Goal: Obtain resource: Obtain resource

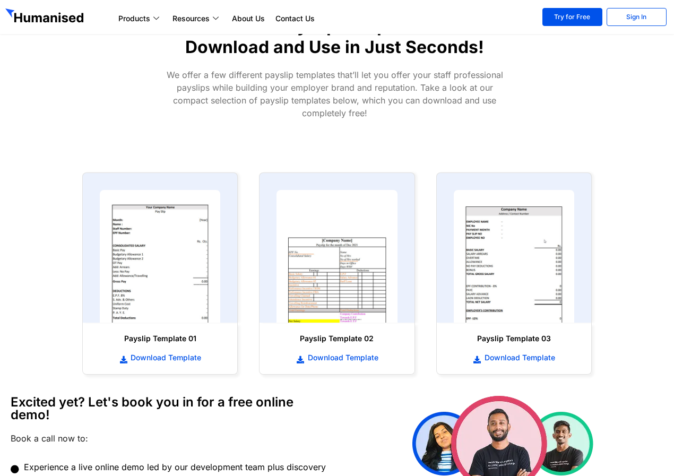
scroll to position [372, 0]
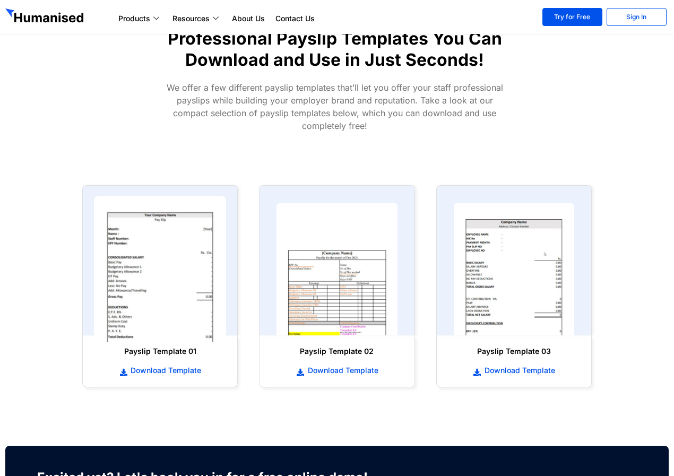
click at [186, 297] on img at bounding box center [160, 269] width 133 height 146
drag, startPoint x: 188, startPoint y: 294, endPoint x: 201, endPoint y: 269, distance: 28.7
click at [201, 269] on img at bounding box center [160, 269] width 133 height 146
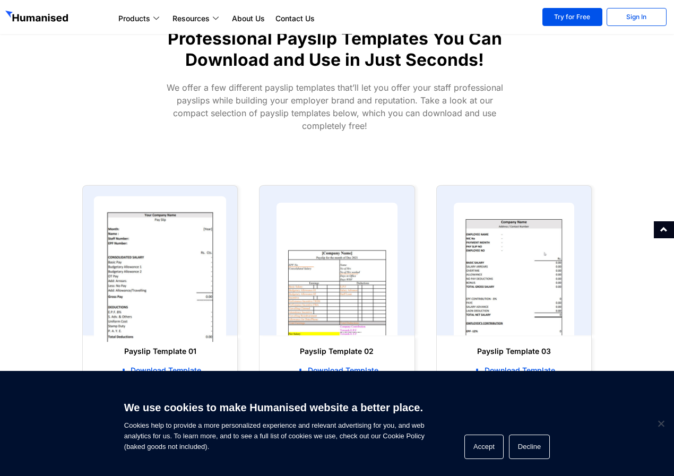
click at [169, 284] on img at bounding box center [160, 269] width 133 height 146
click at [170, 284] on img at bounding box center [160, 269] width 133 height 146
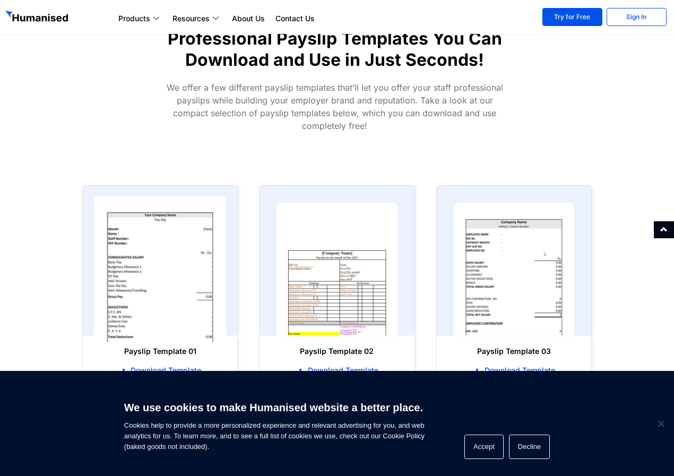
click at [170, 284] on img at bounding box center [160, 269] width 133 height 146
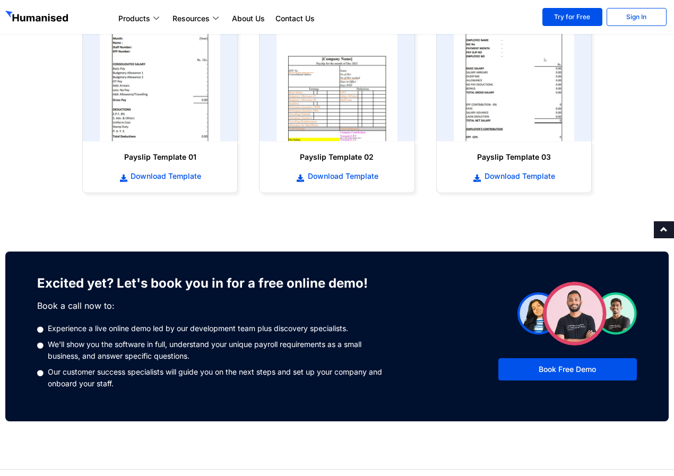
scroll to position [584, 0]
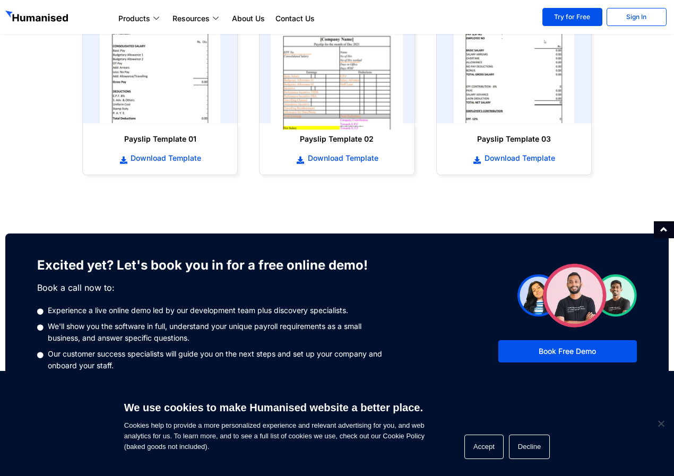
click at [353, 95] on img at bounding box center [337, 57] width 133 height 146
